Goal: Share content: Share content

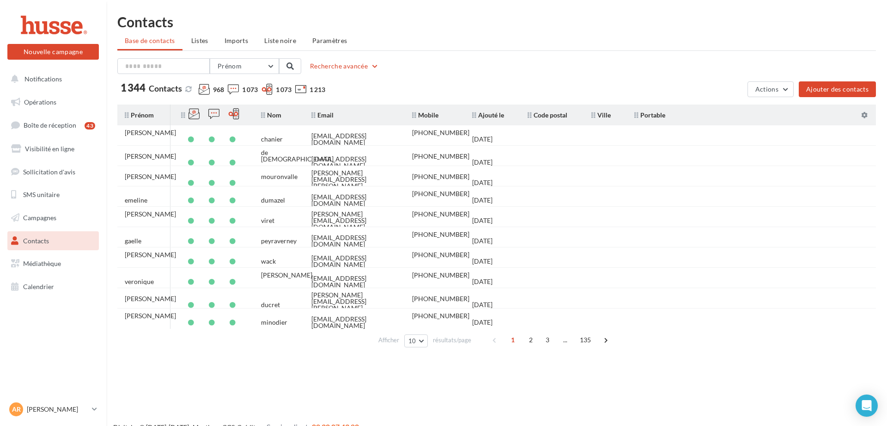
scroll to position [15, 0]
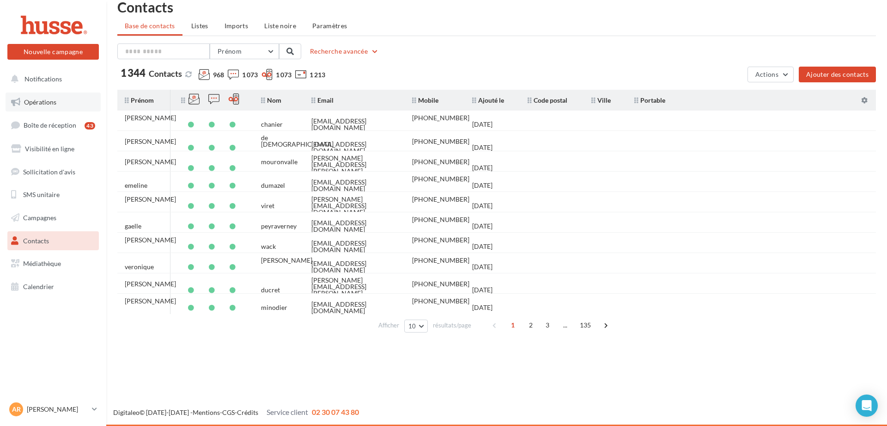
click at [53, 101] on span "Opérations" at bounding box center [40, 102] width 32 height 8
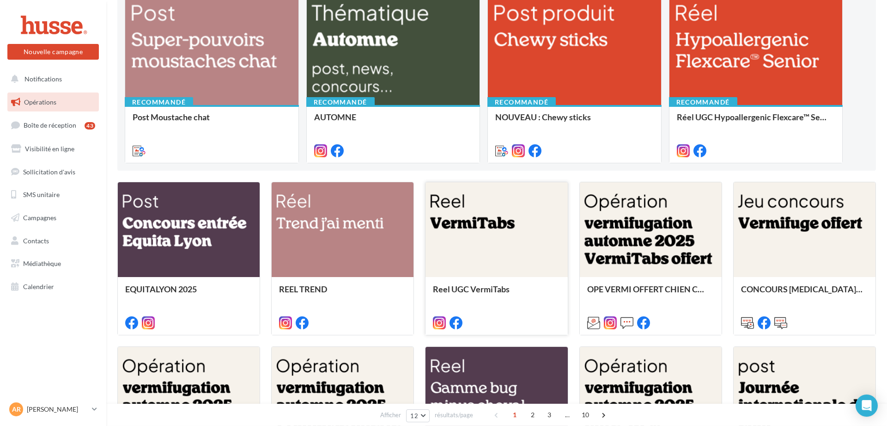
scroll to position [87, 0]
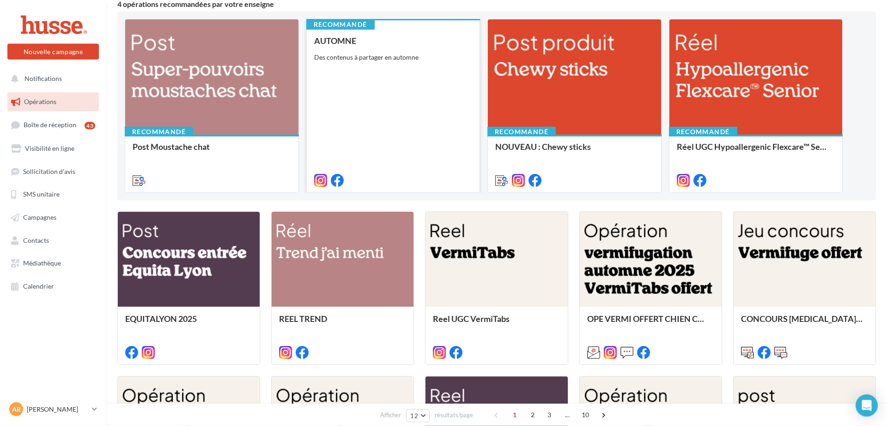
click at [348, 144] on div "AUTOMNE Des contenus à partager en automne" at bounding box center [393, 110] width 158 height 148
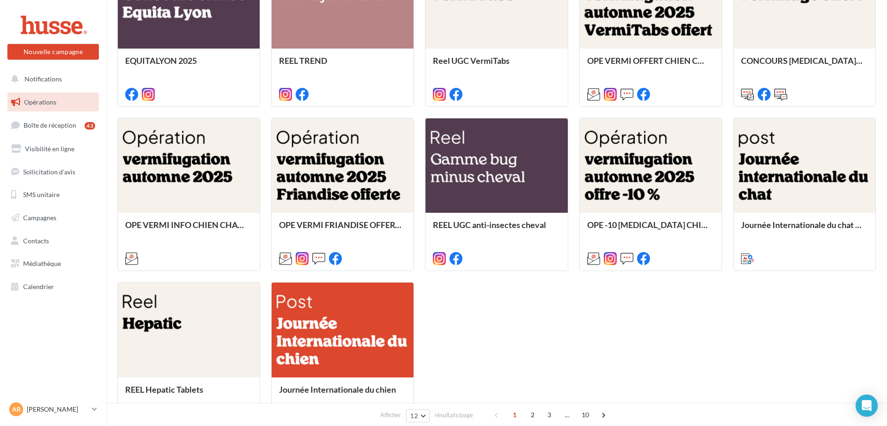
scroll to position [348, 0]
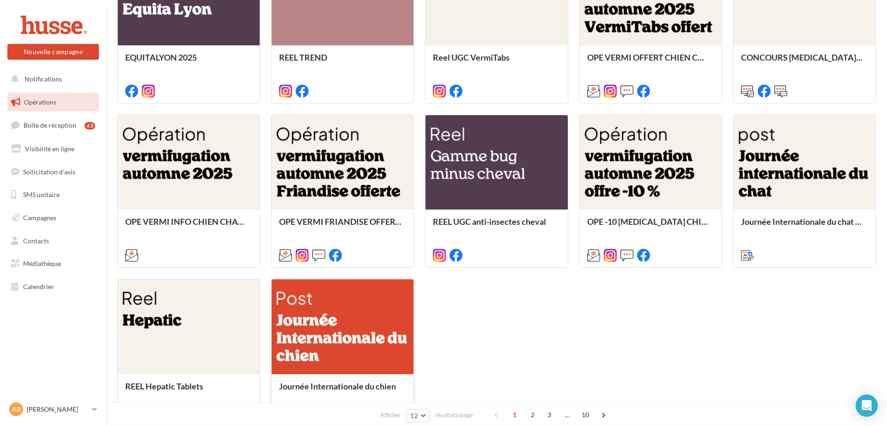
click at [358, 350] on div at bounding box center [343, 326] width 142 height 95
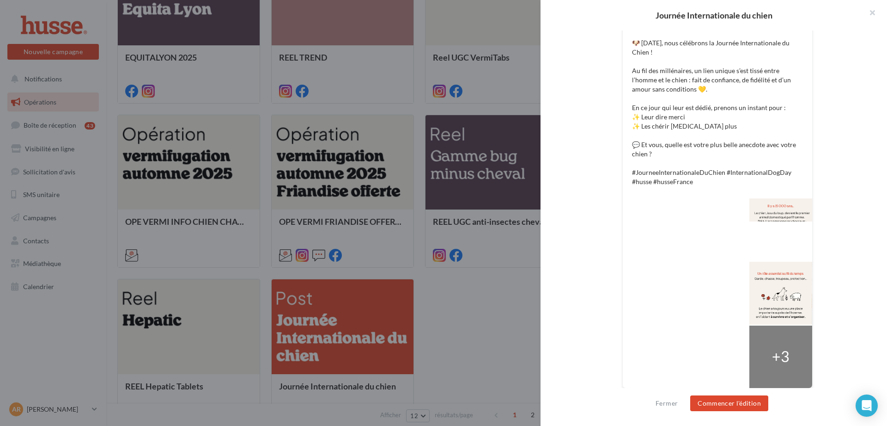
scroll to position [205, 0]
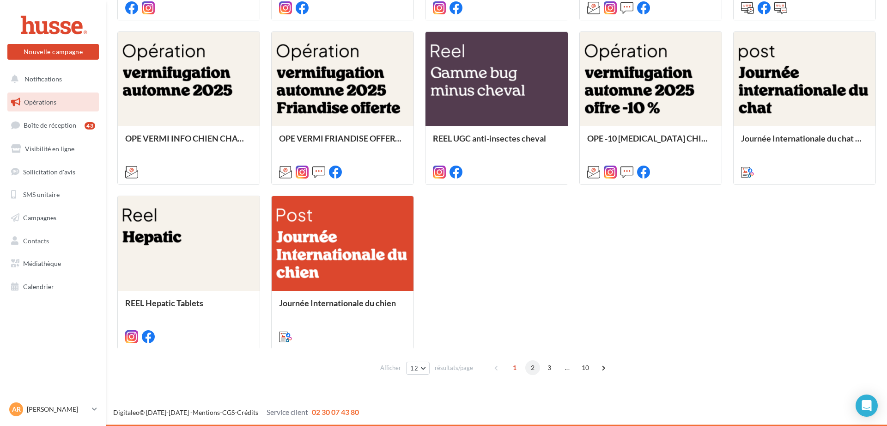
click at [538, 370] on span "2" at bounding box center [532, 367] width 15 height 15
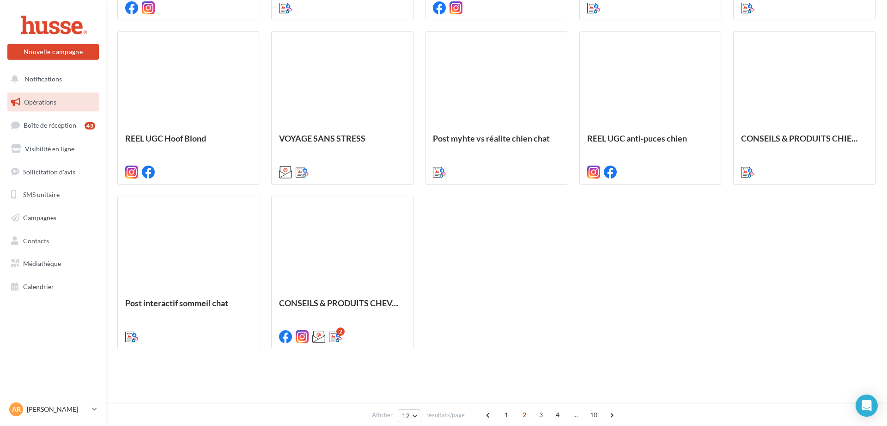
scroll to position [262, 0]
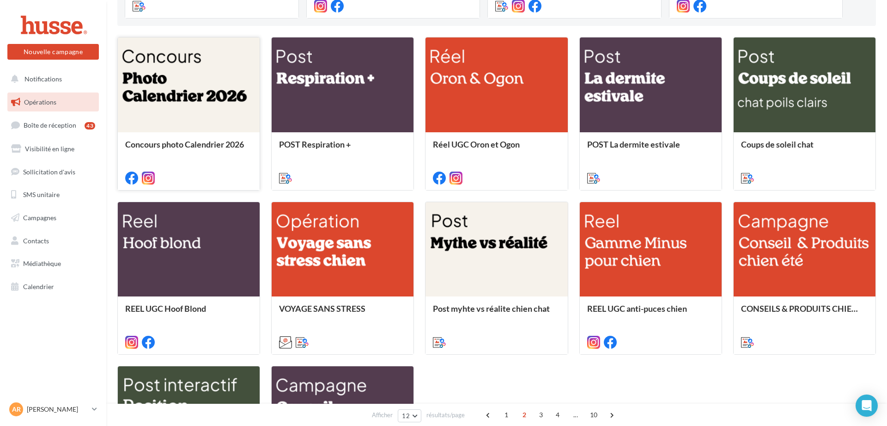
click at [187, 126] on div at bounding box center [189, 84] width 142 height 95
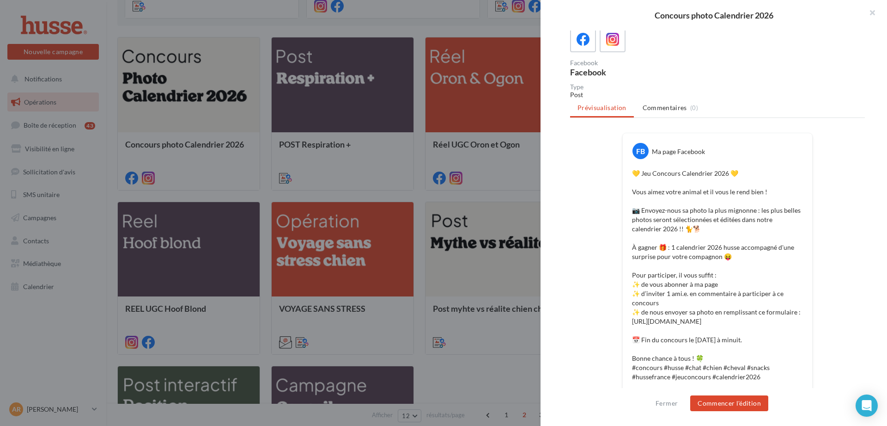
scroll to position [76, 0]
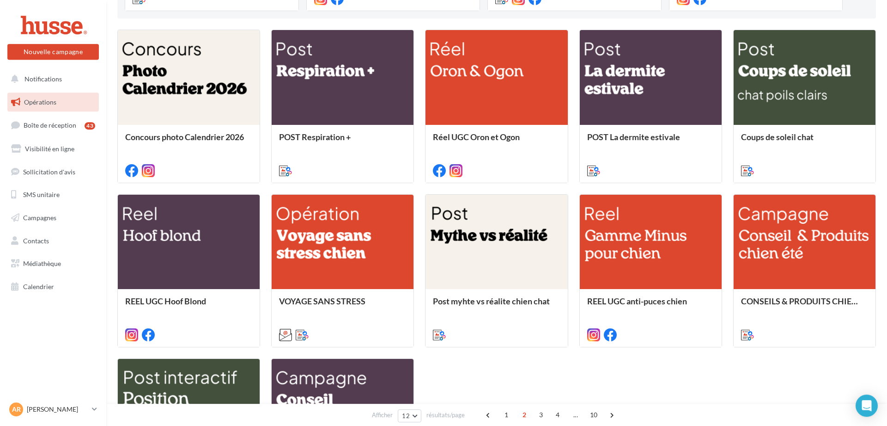
scroll to position [264, 0]
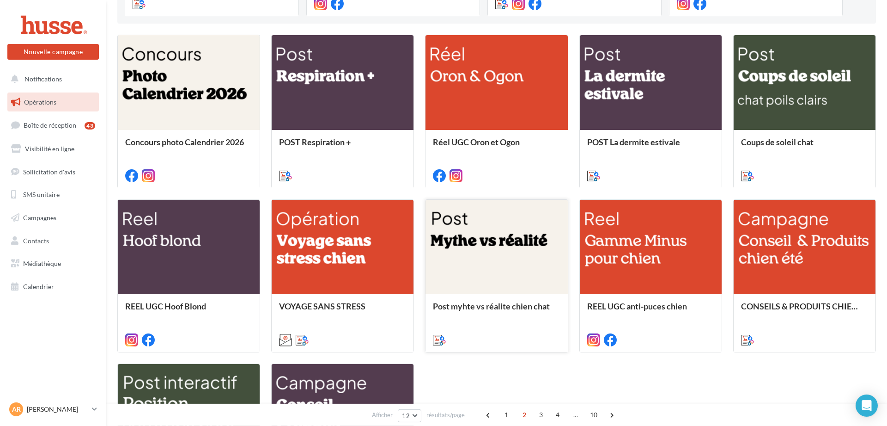
click at [468, 267] on div at bounding box center [497, 247] width 142 height 95
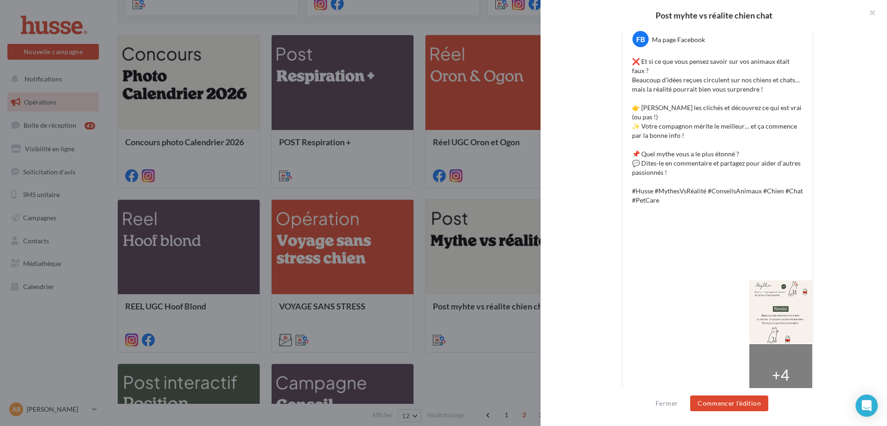
scroll to position [195, 0]
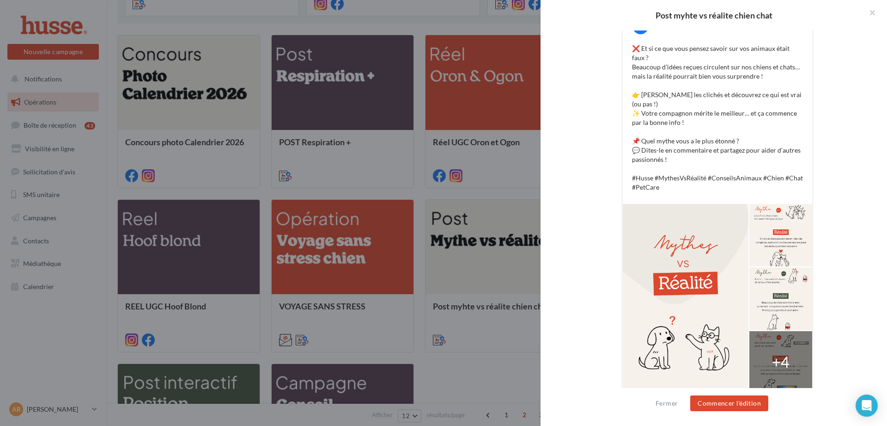
click at [437, 384] on div "Post myhte vs réalite chien chat Description Non renseignée chien chat vrai fau…" at bounding box center [443, 213] width 887 height 426
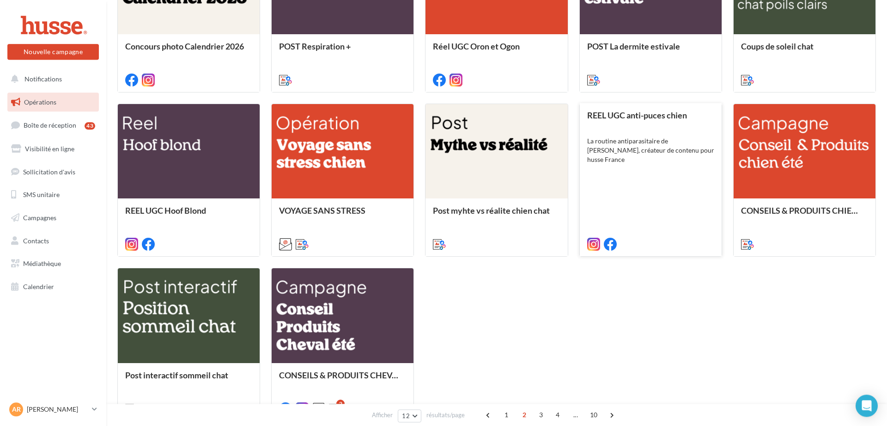
scroll to position [360, 0]
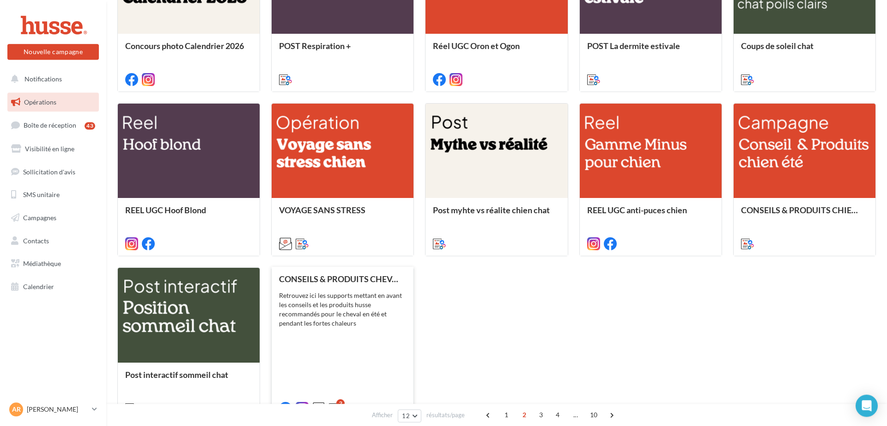
click at [388, 333] on div "CONSEILS & PRODUITS CHEVAL ETE Retrouvez ici les supports mettant en avant les …" at bounding box center [342, 342] width 127 height 137
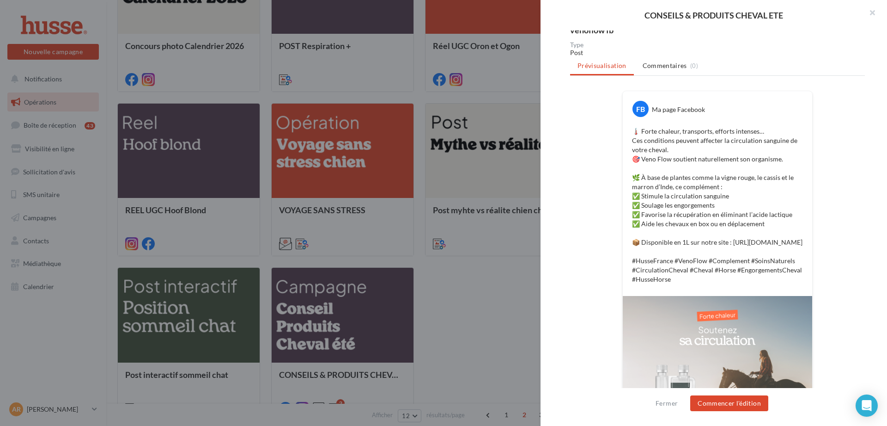
scroll to position [182, 0]
